Goal: Understand process/instructions

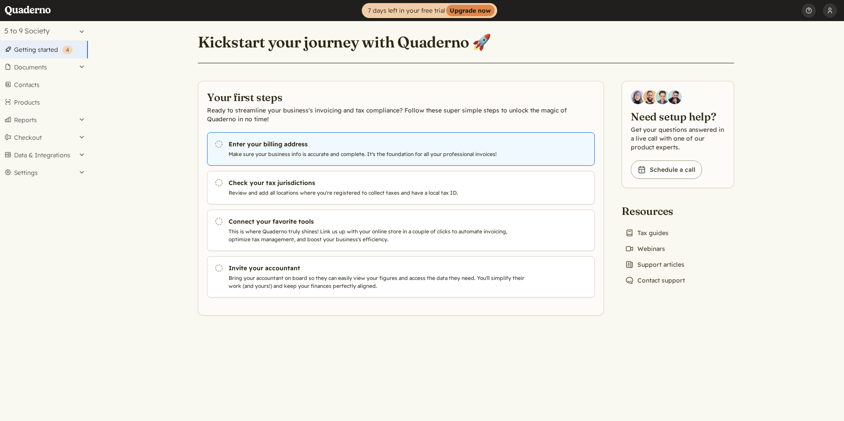
click at [304, 150] on p "Make sure your business info is accurate and complete. It's the foundation for …" at bounding box center [378, 154] width 300 height 8
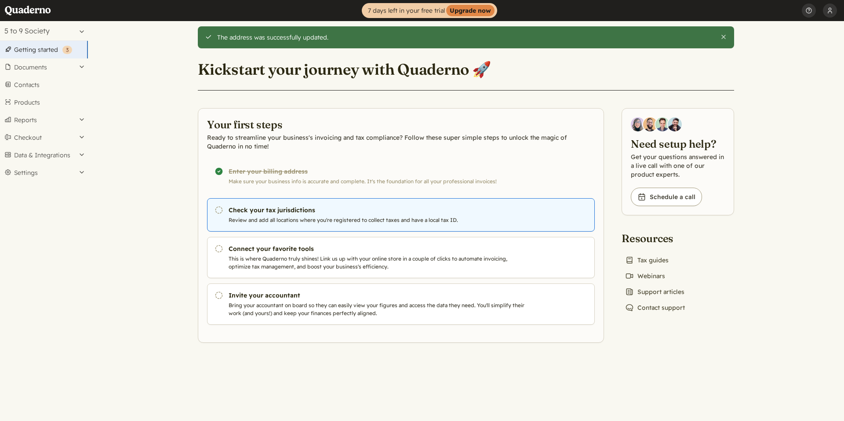
click at [289, 220] on p "Review and add all locations where you're registered to collect taxes and have …" at bounding box center [378, 220] width 300 height 8
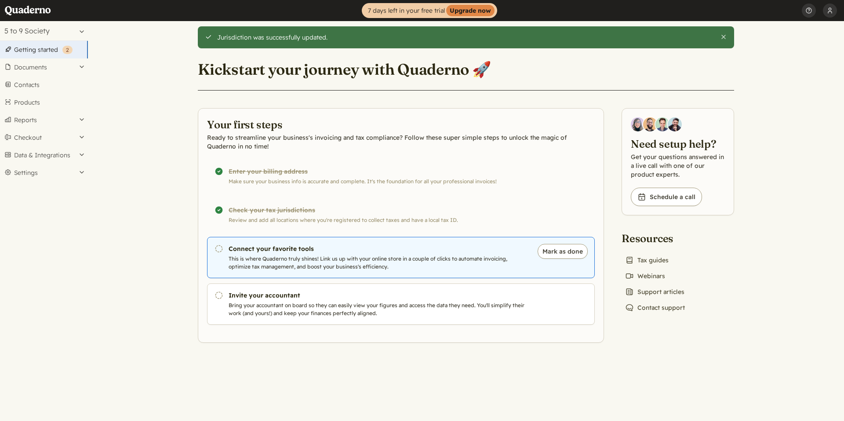
click at [342, 264] on p "This is where Quaderno truly shines! Link us up with your online store in a cou…" at bounding box center [378, 263] width 300 height 16
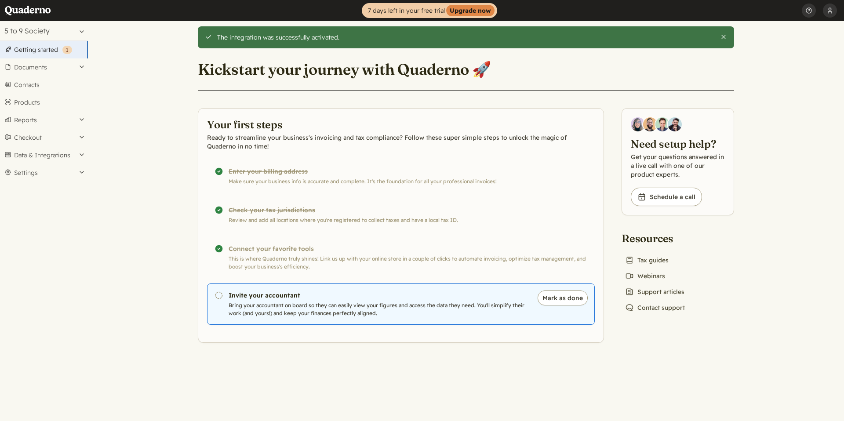
click at [312, 294] on h3 "Invite your accountant" at bounding box center [378, 295] width 300 height 9
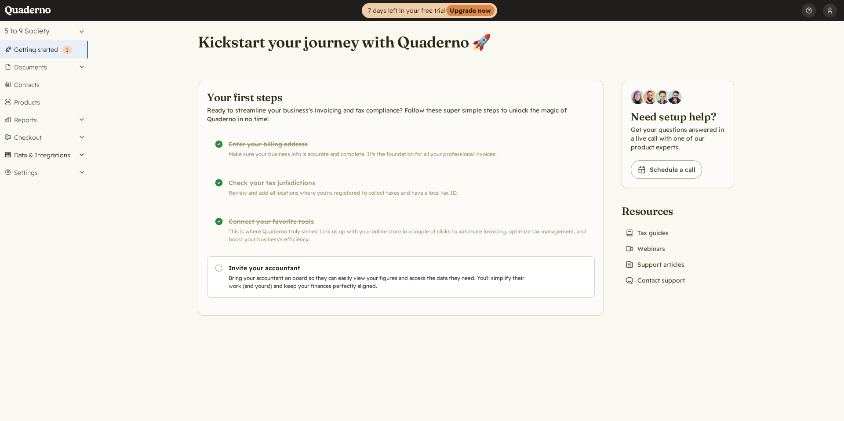
click at [60, 152] on button "Data & Integrations" at bounding box center [44, 155] width 88 height 18
click at [44, 171] on link "Integrations" at bounding box center [44, 170] width 88 height 12
click at [81, 155] on button "Data & Integrations" at bounding box center [44, 155] width 88 height 18
click at [54, 173] on link "Integrations" at bounding box center [44, 170] width 88 height 12
